Goal: Find specific page/section: Find specific page/section

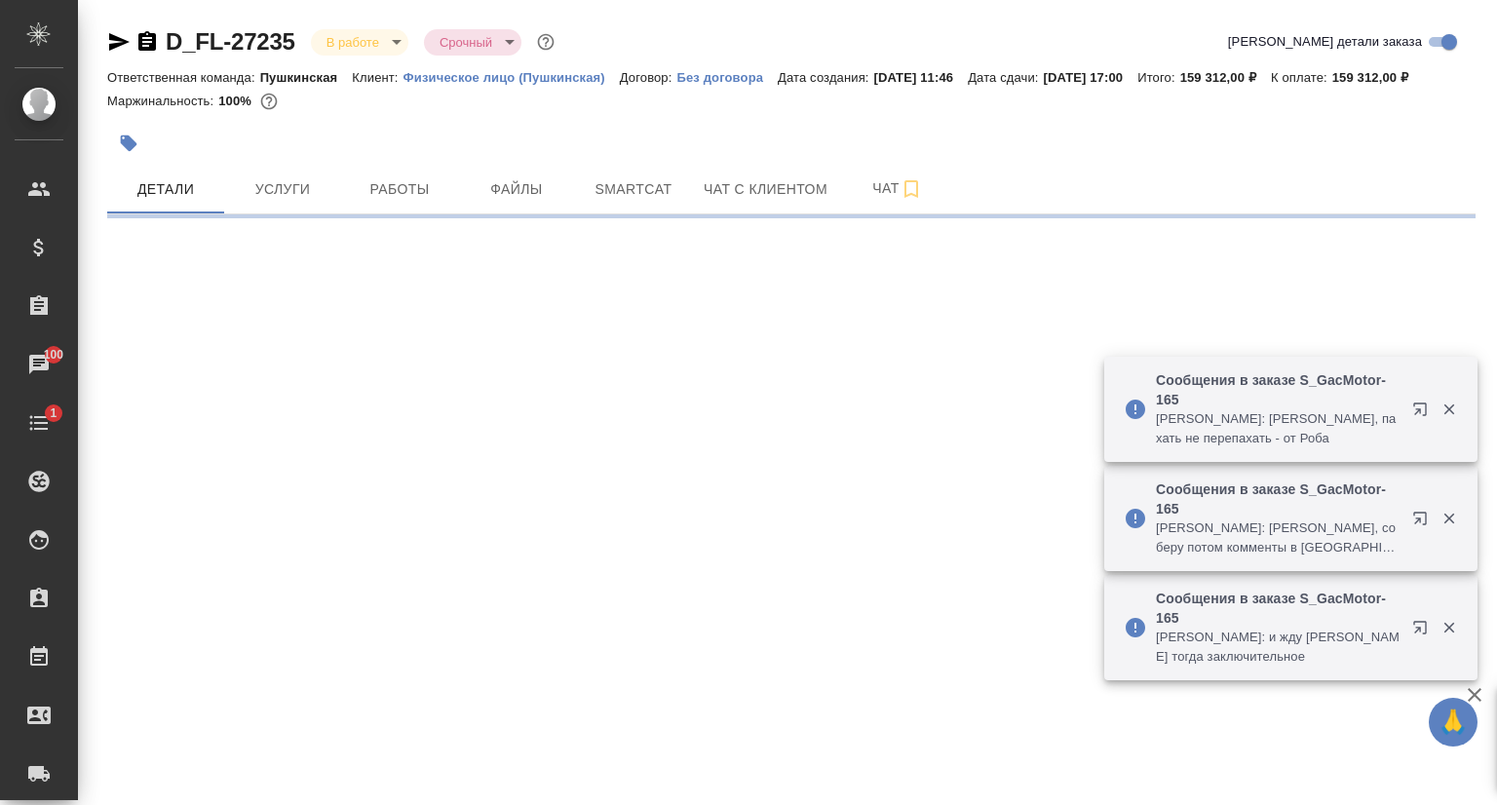
select select "RU"
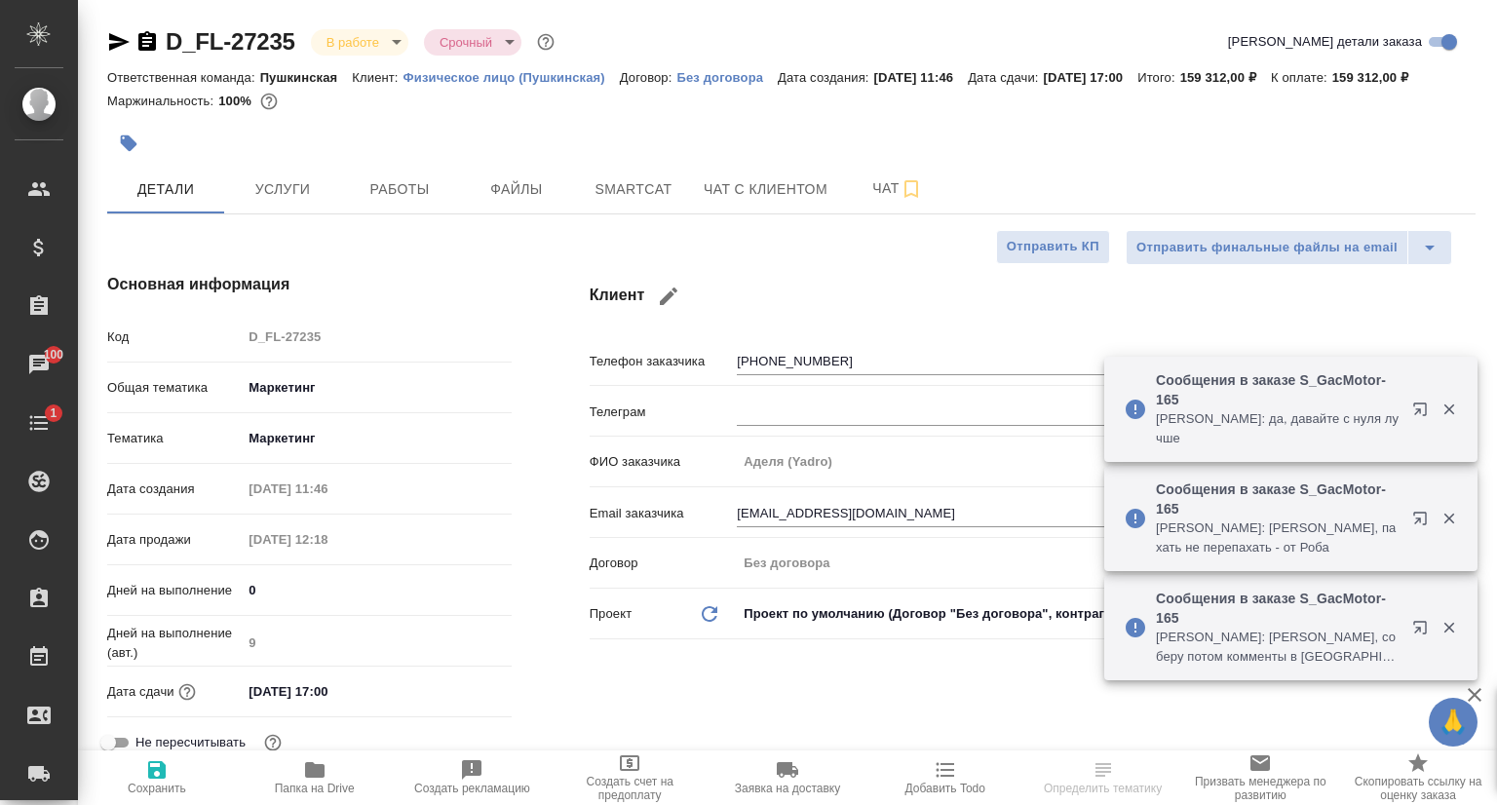
type textarea "x"
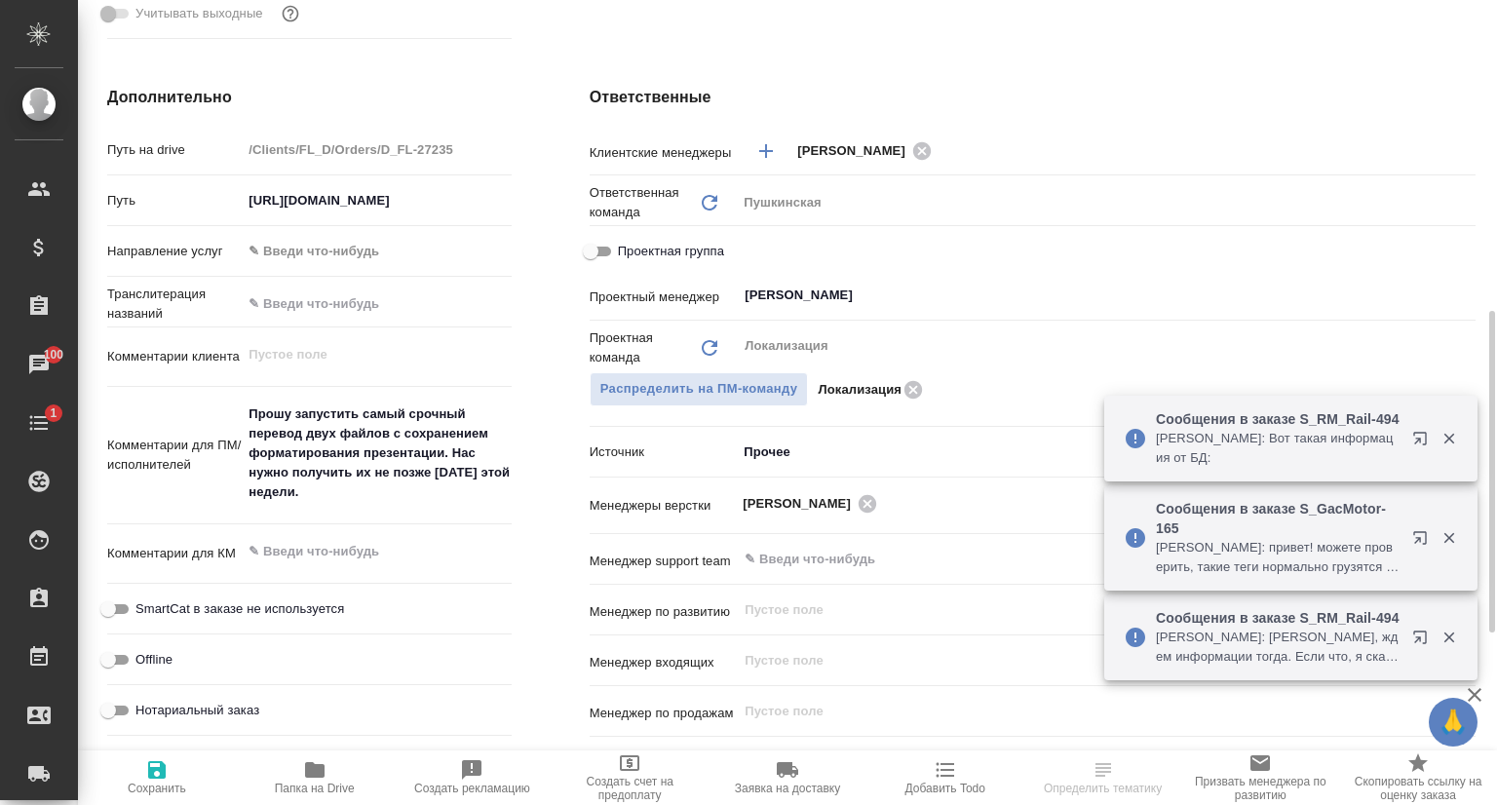
scroll to position [975, 0]
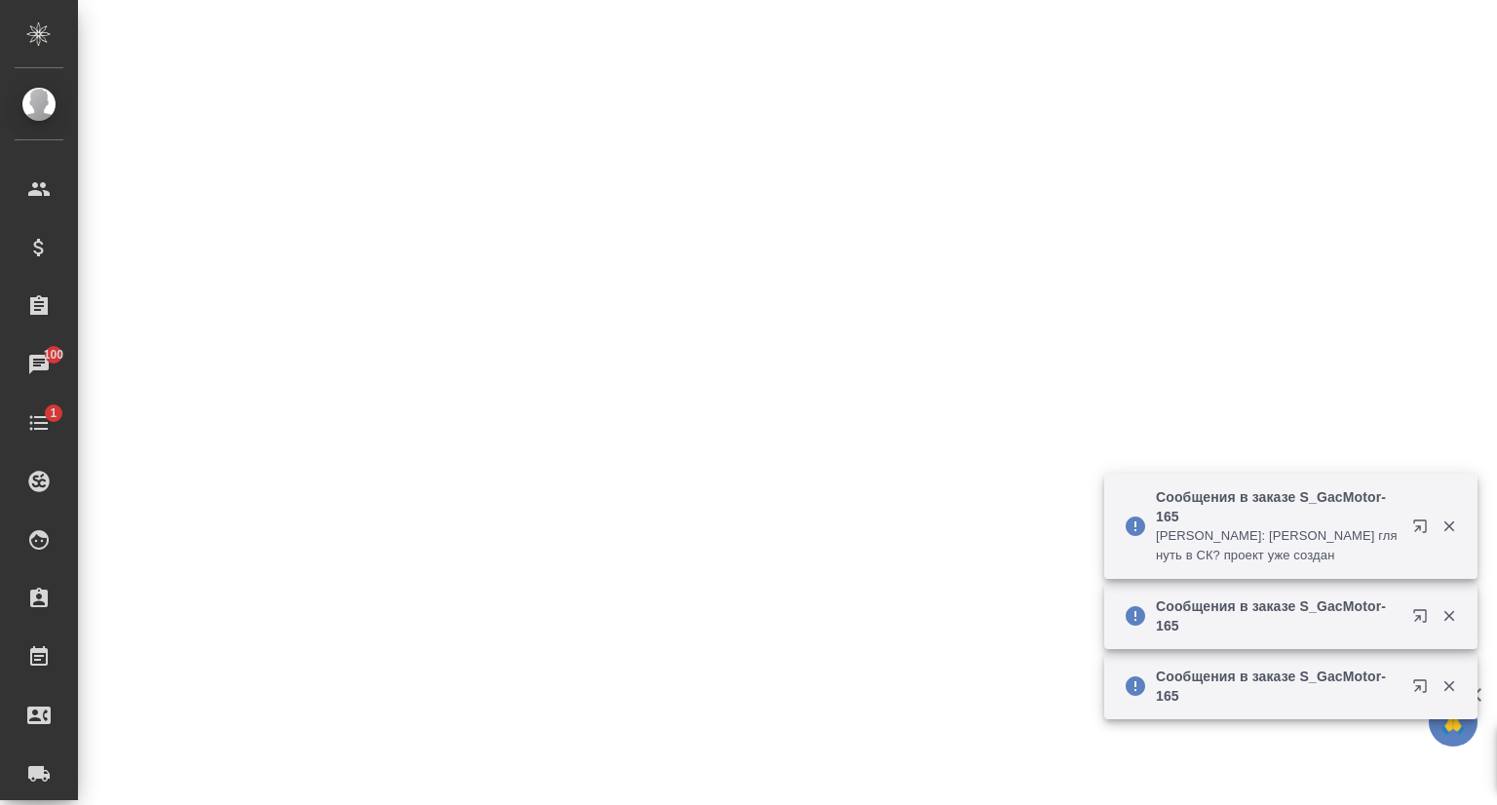
select select "RU"
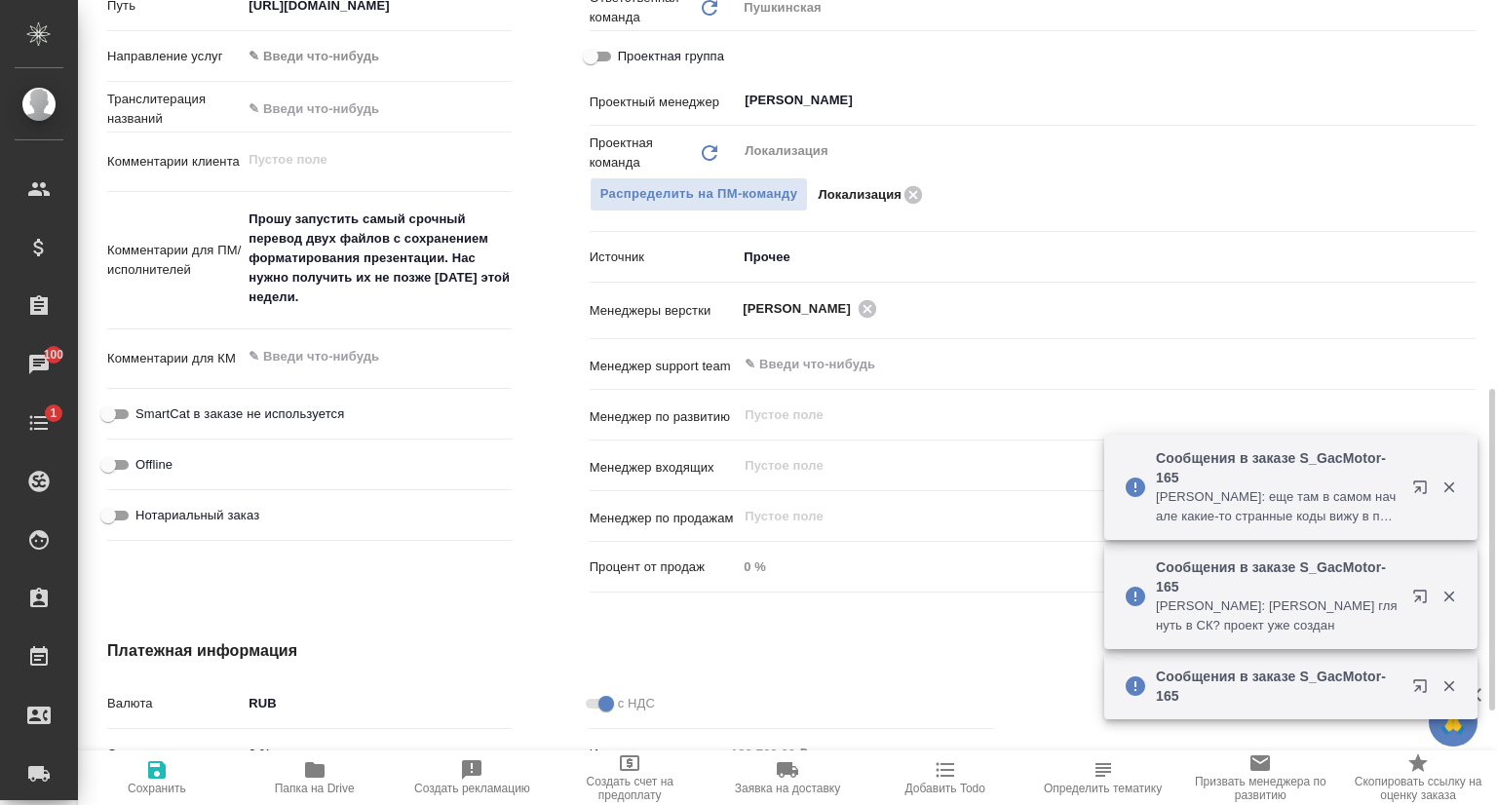
type textarea "x"
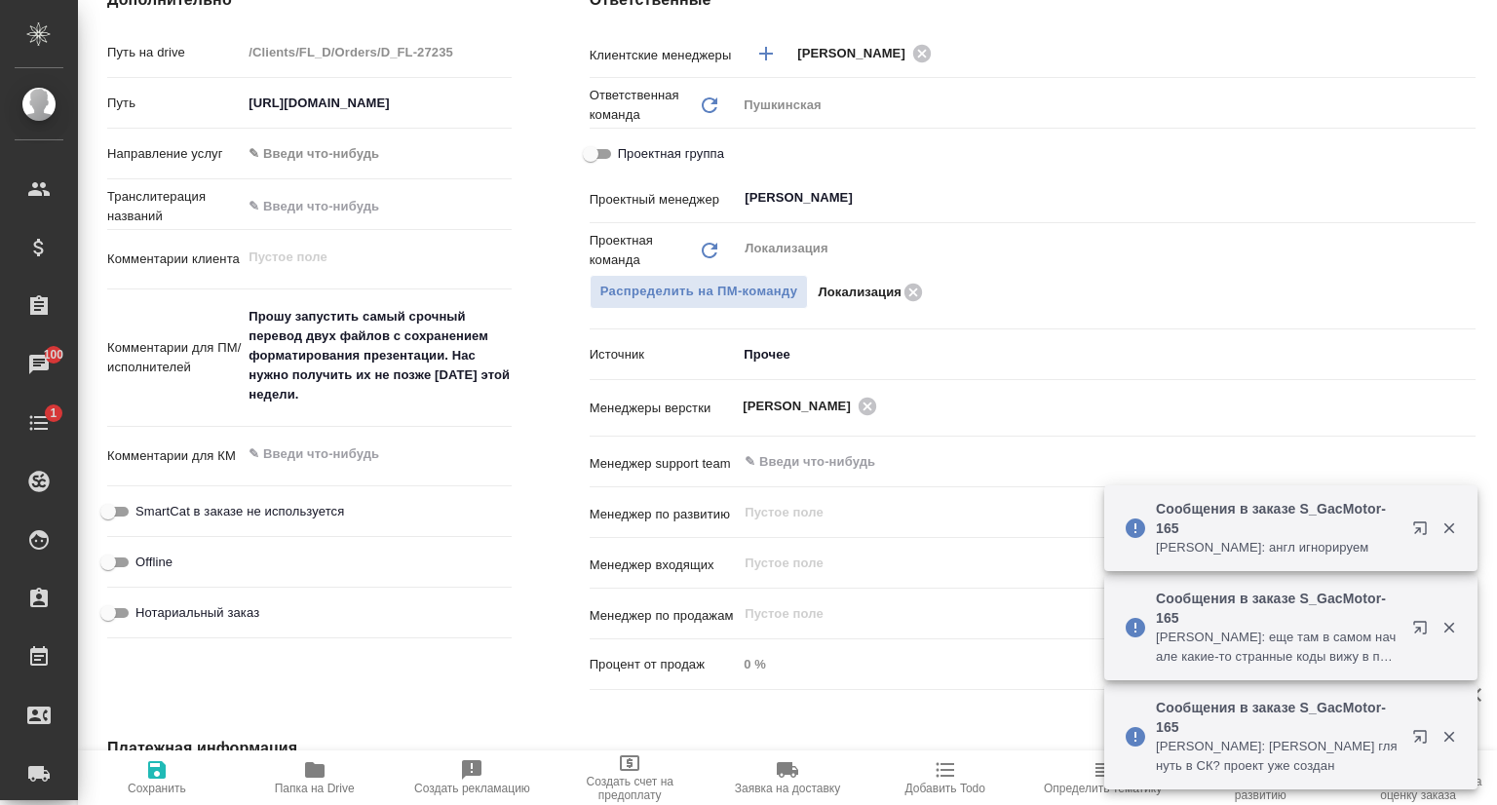
scroll to position [0, 0]
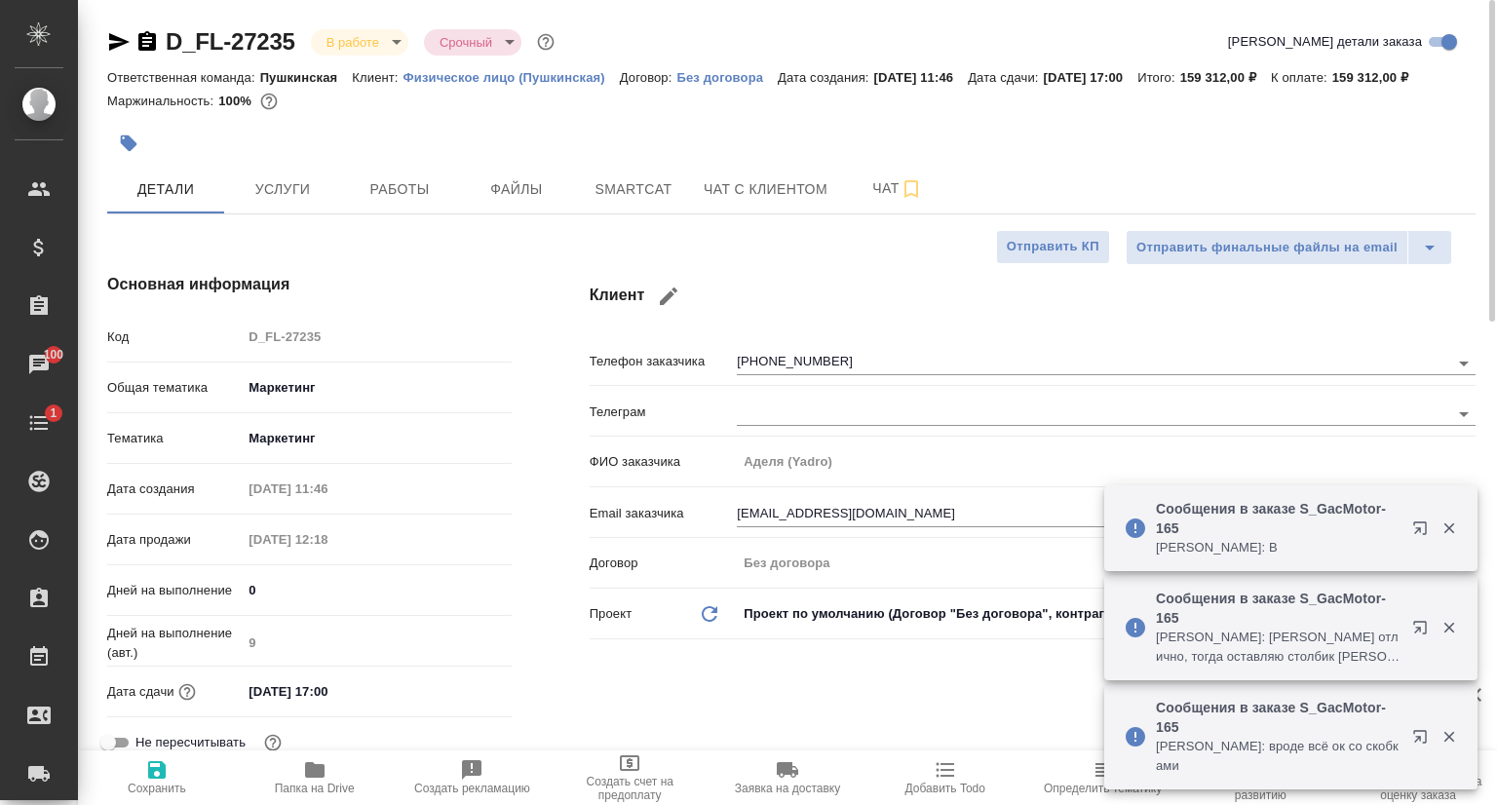
type textarea "x"
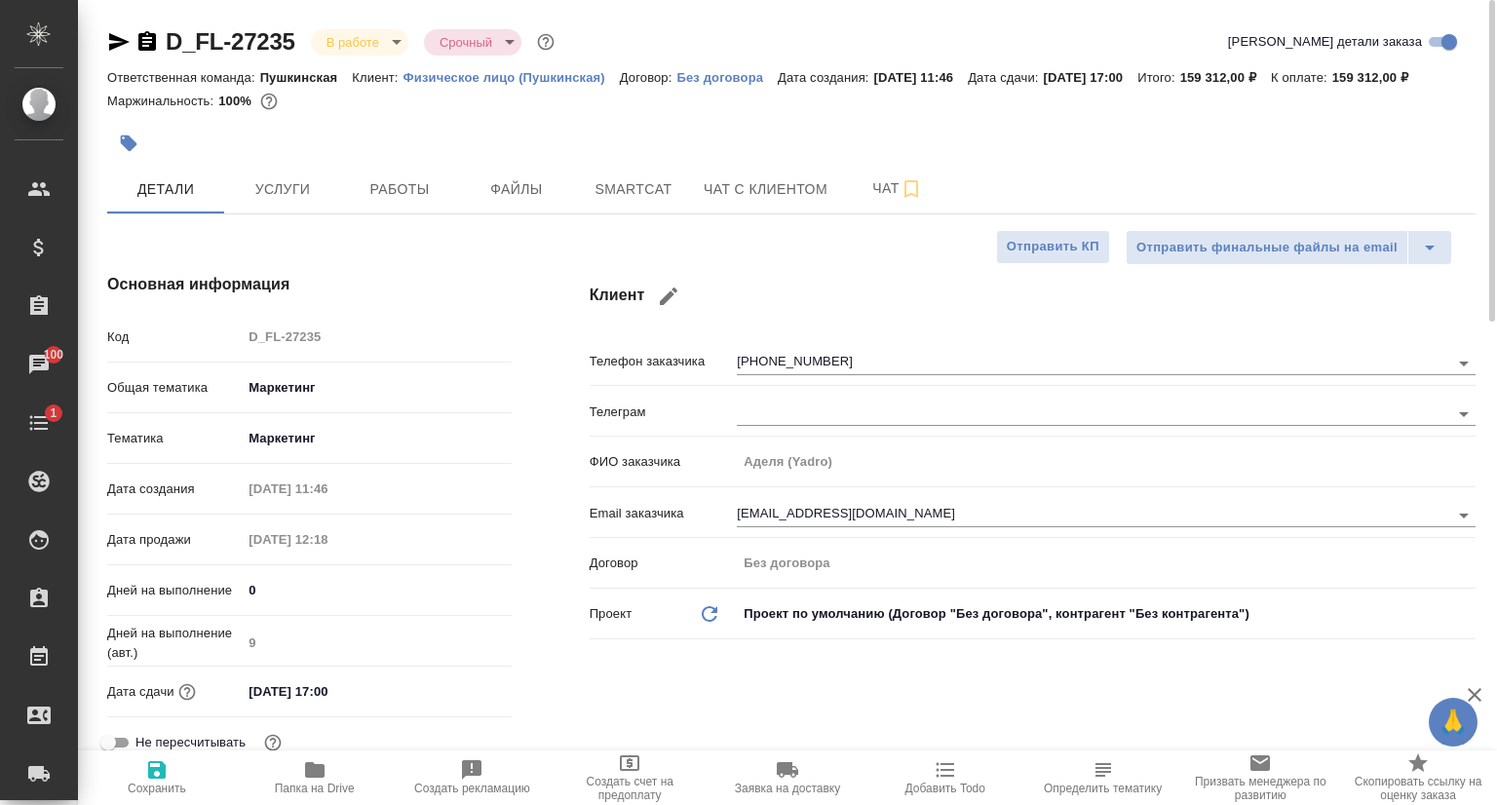
type textarea "x"
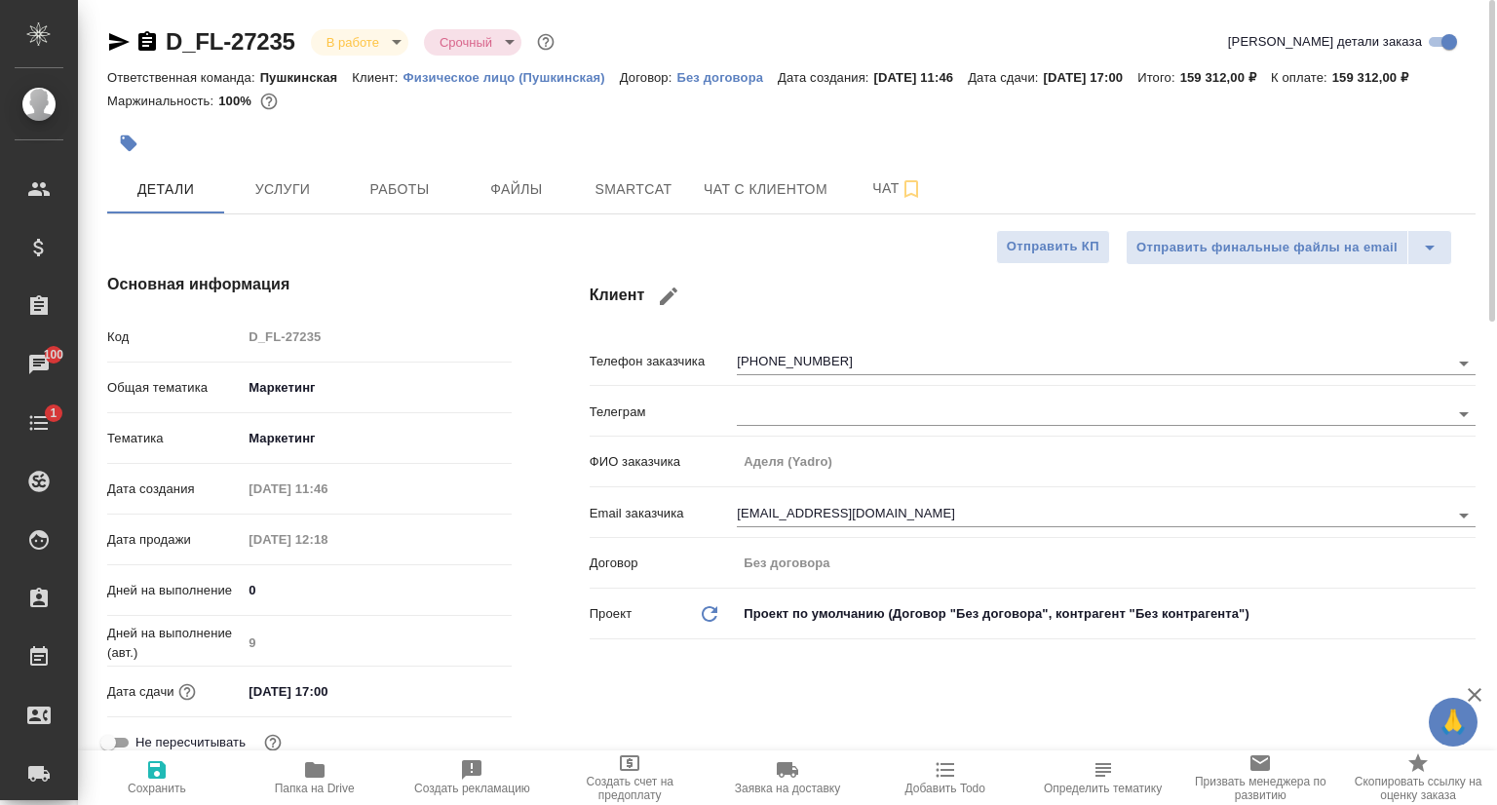
type textarea "x"
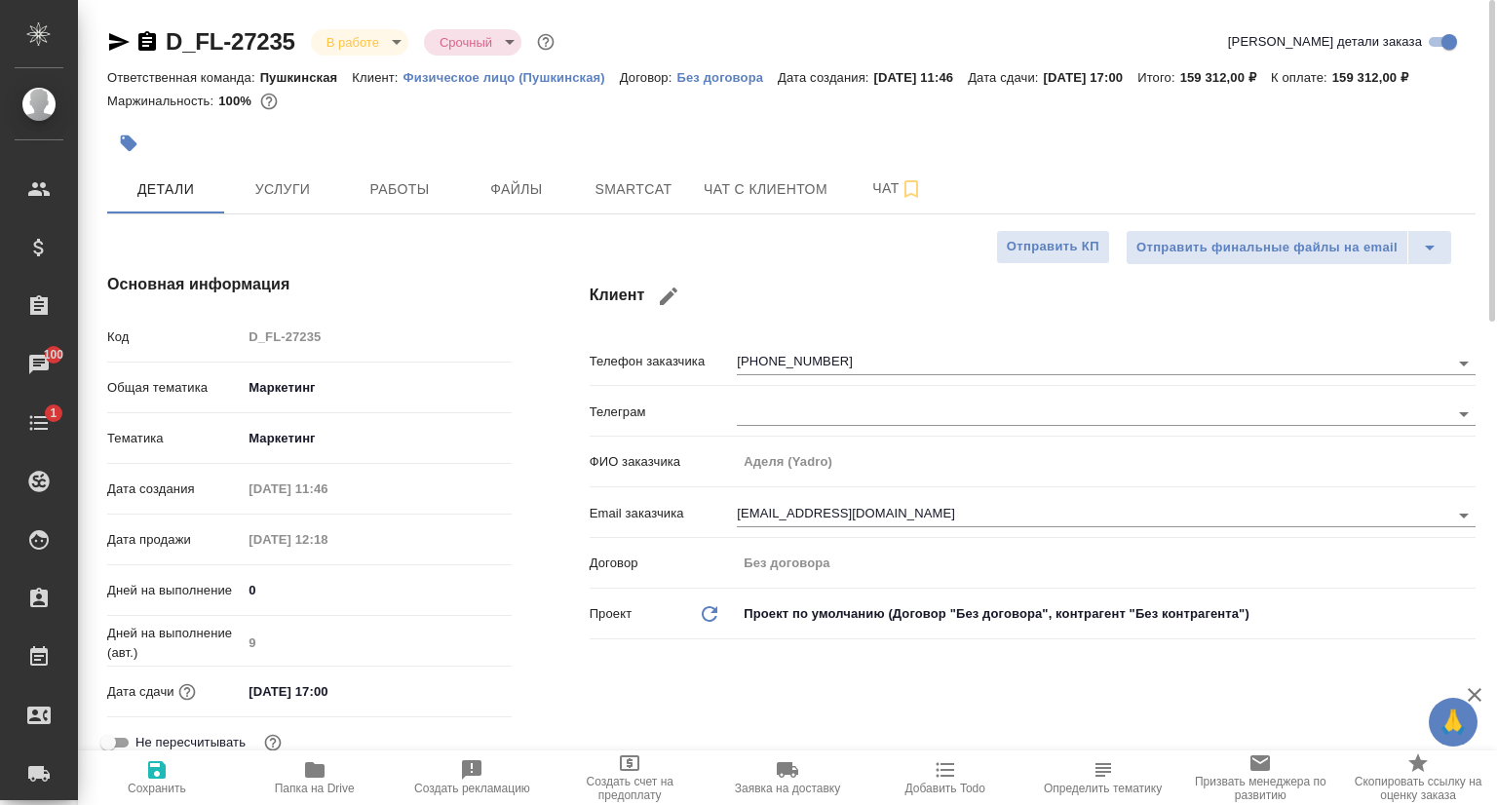
type textarea "x"
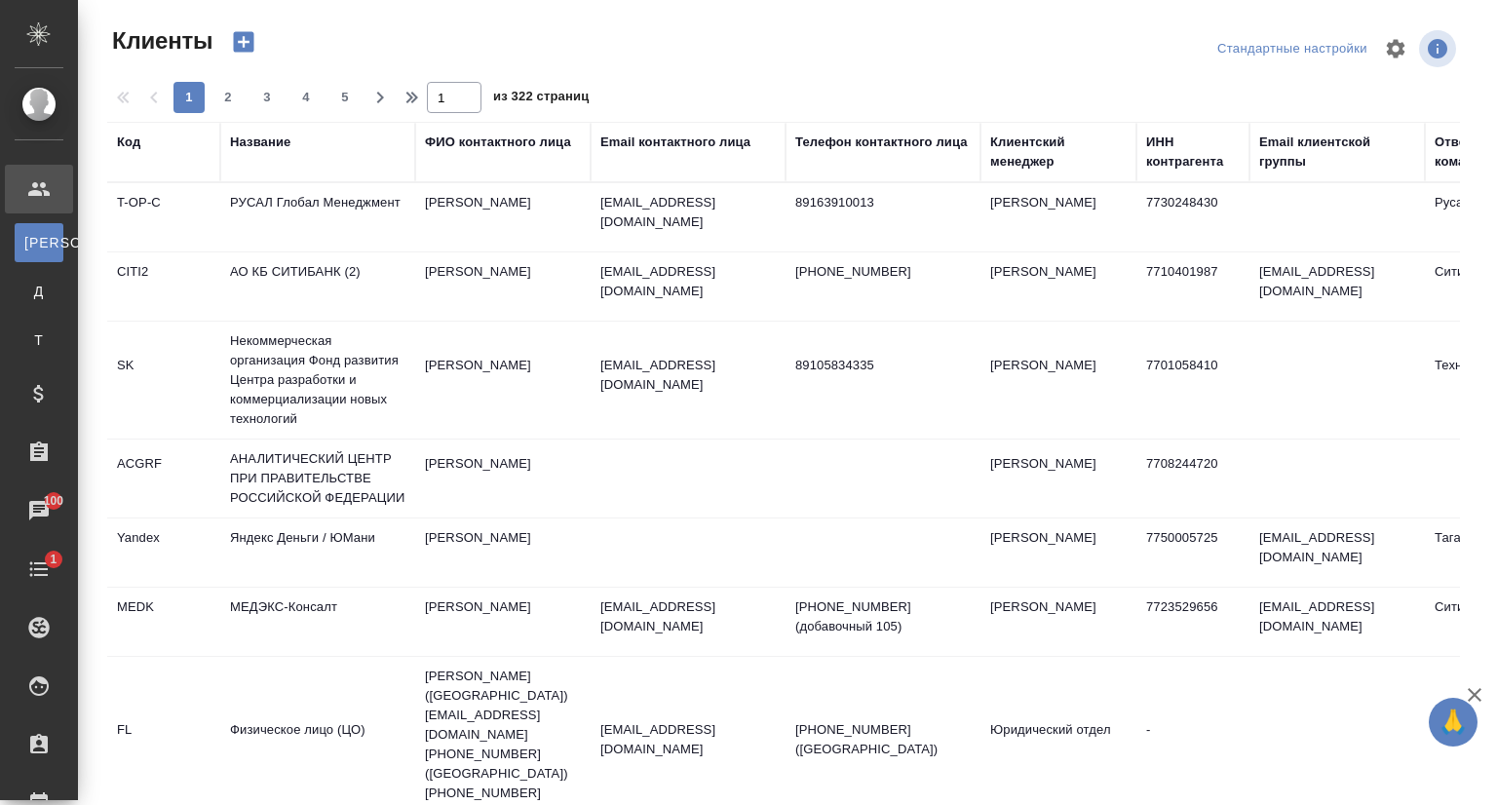
select select "RU"
click at [275, 149] on div "Название" at bounding box center [260, 142] width 60 height 19
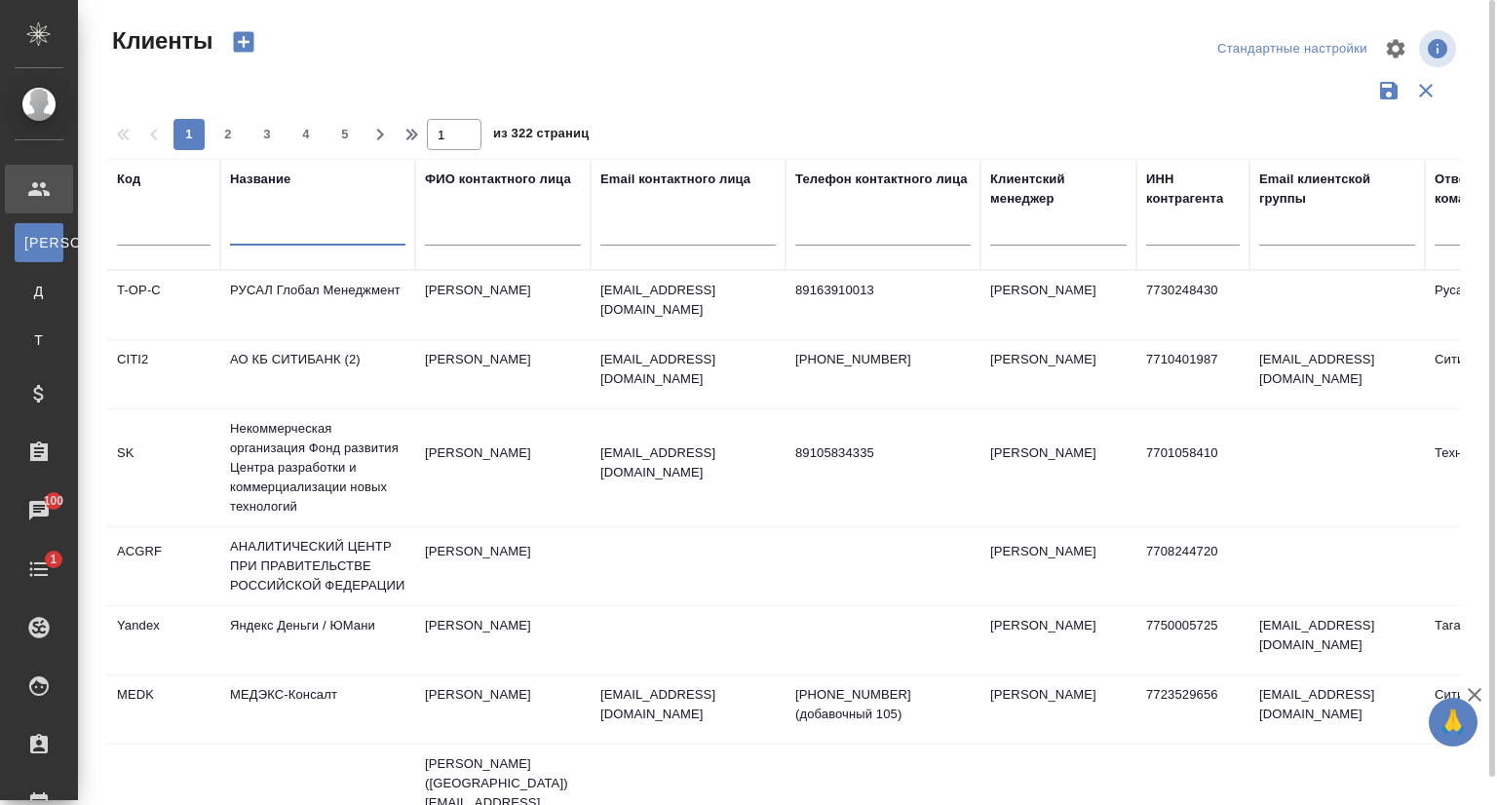
click at [261, 238] on input "text" at bounding box center [317, 233] width 175 height 24
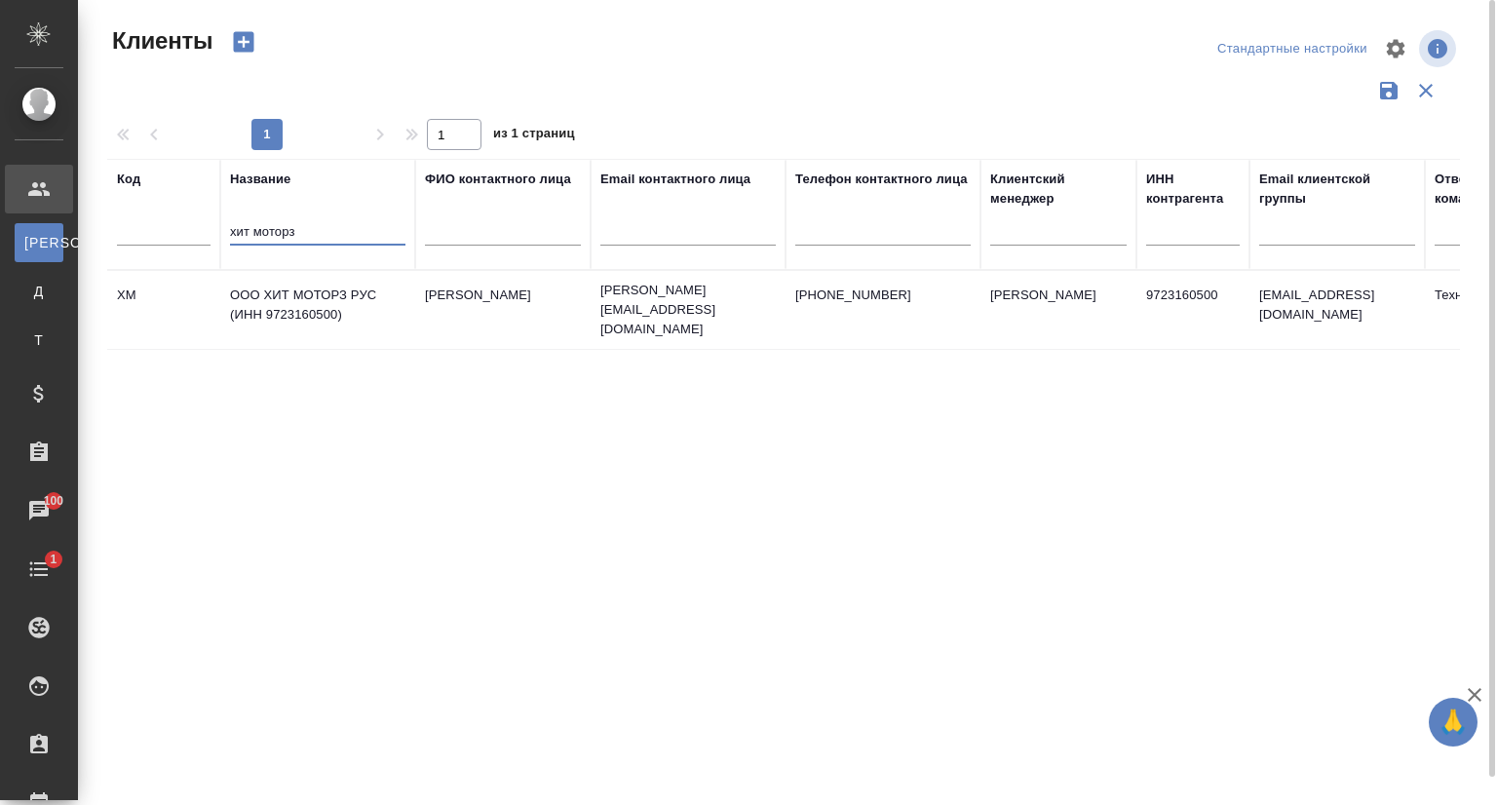
type input "хит моторз"
click at [351, 308] on td "ООО ХИТ МОТОРЗ РУС (ИНН 9723160500)" at bounding box center [317, 310] width 195 height 68
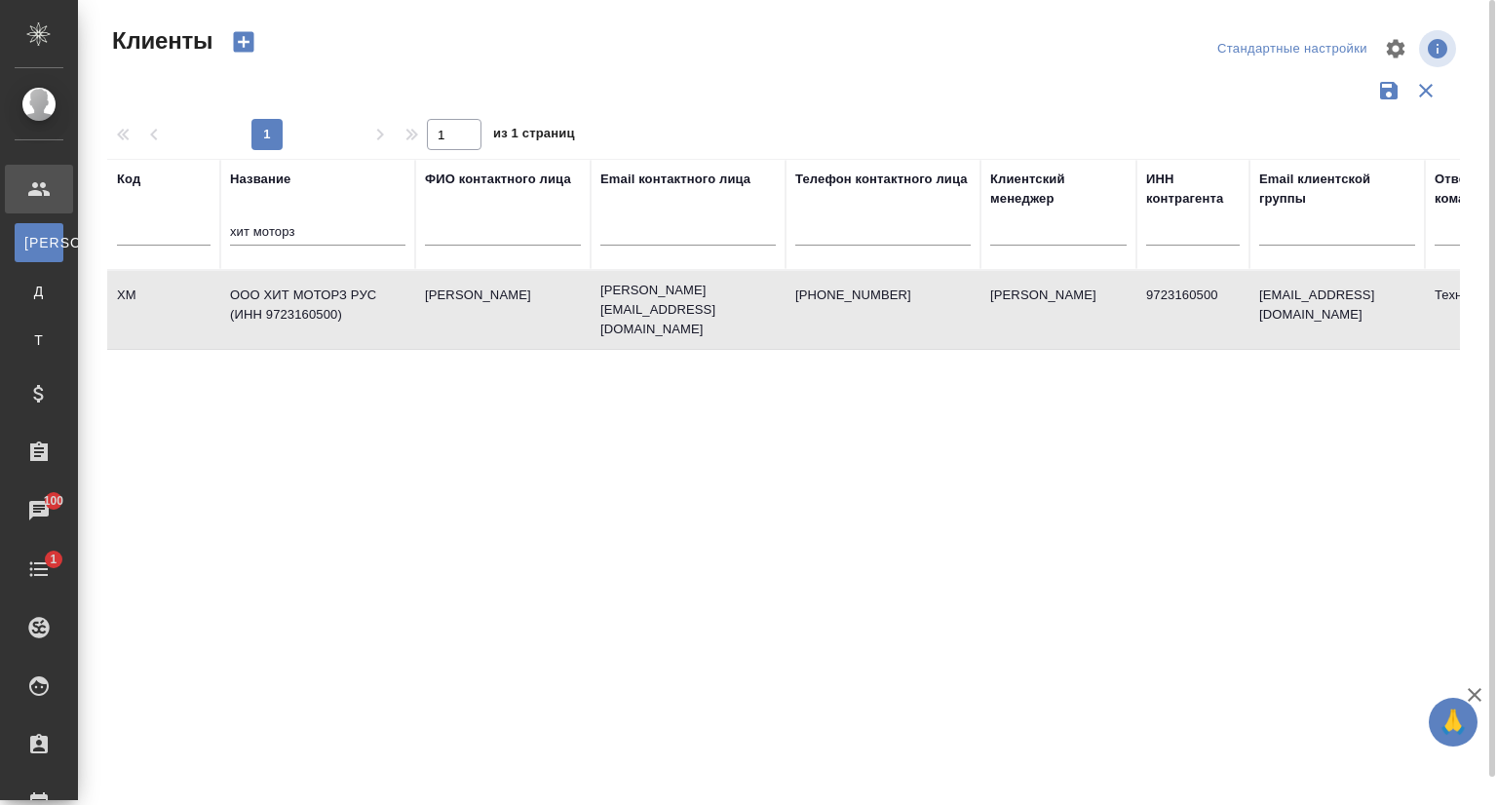
click at [351, 308] on td "ООО ХИТ МОТОРЗ РУС (ИНН 9723160500)" at bounding box center [317, 310] width 195 height 68
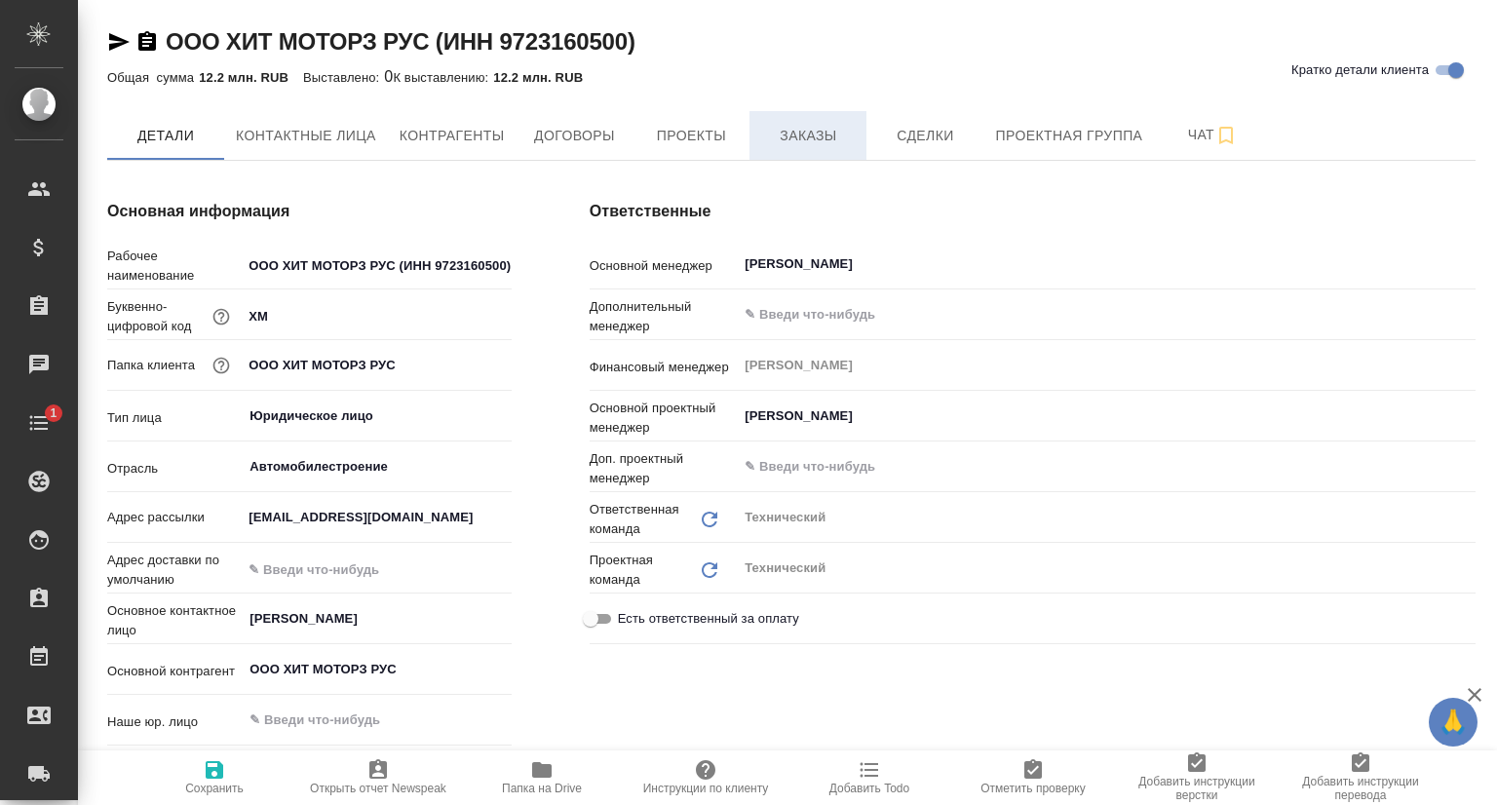
type textarea "x"
click at [770, 149] on button "Заказы" at bounding box center [808, 135] width 117 height 49
type textarea "x"
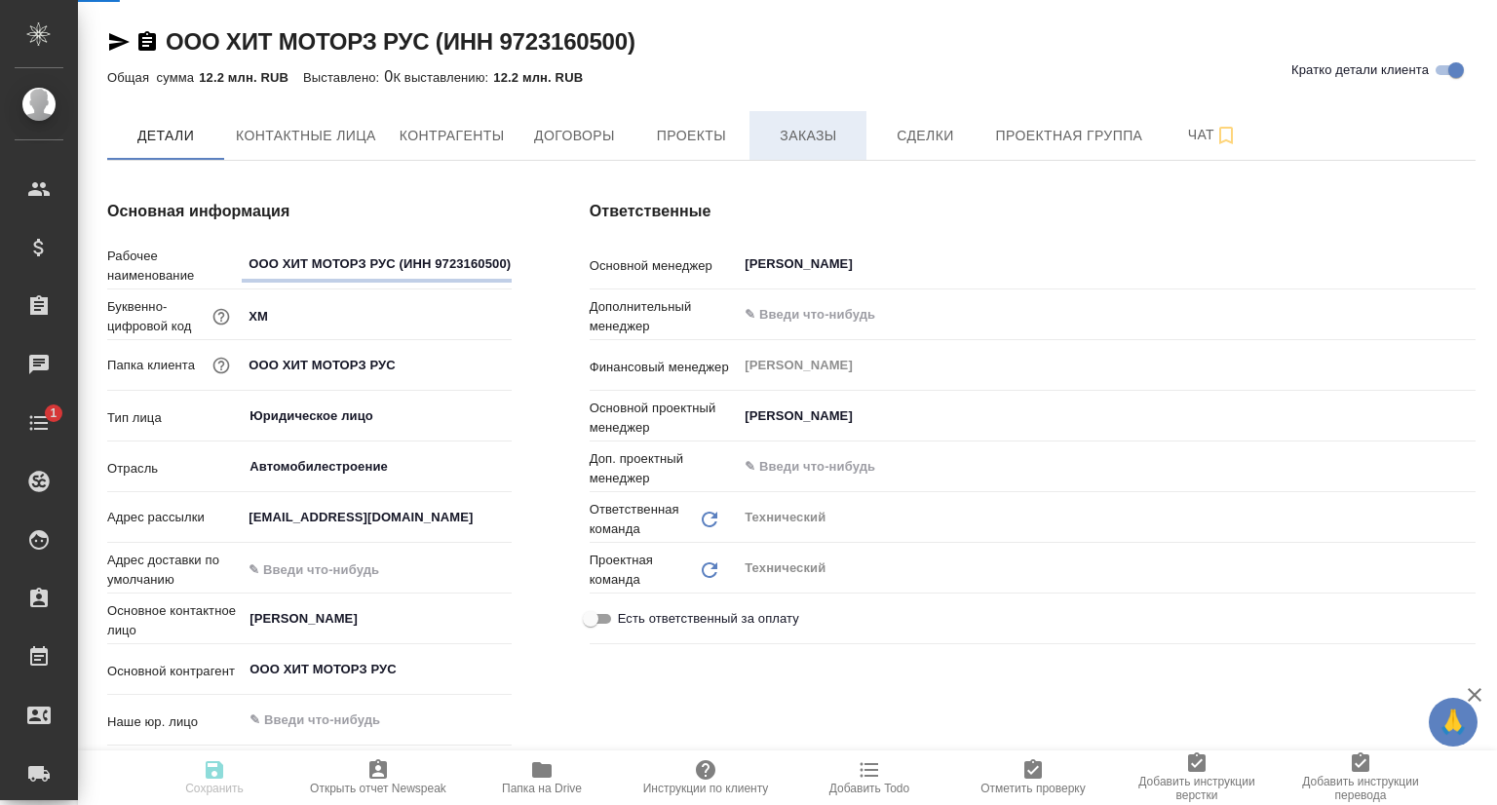
type textarea "x"
